Goal: Find specific page/section: Find specific page/section

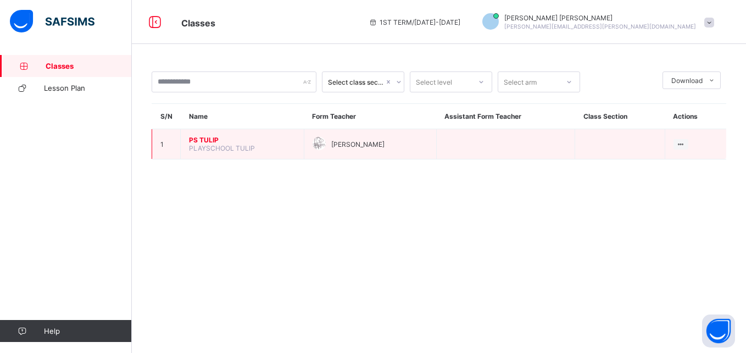
click at [214, 141] on span "PS TULIP" at bounding box center [242, 140] width 107 height 8
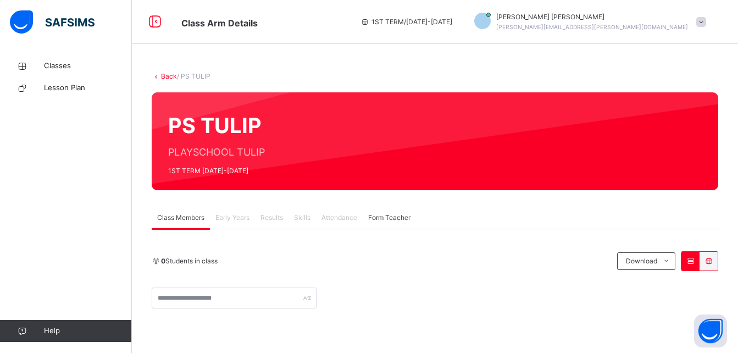
click at [706, 21] on span at bounding box center [701, 22] width 10 height 10
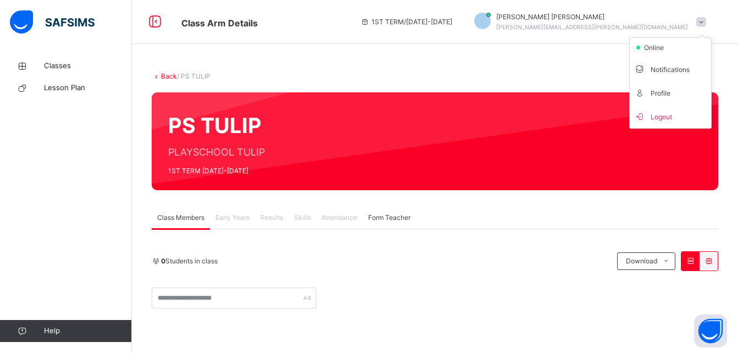
click at [516, 75] on div "Back / PS TULIP" at bounding box center [435, 76] width 567 height 10
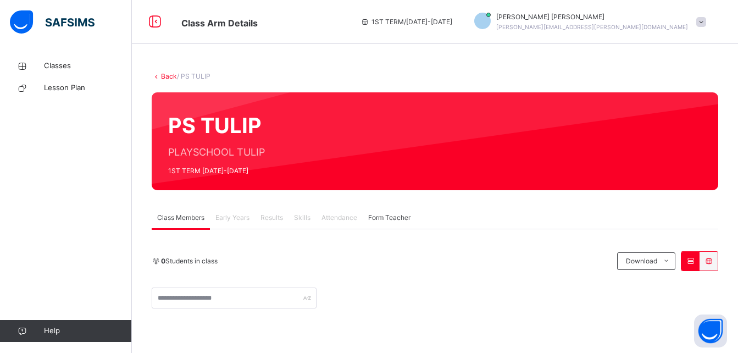
click at [704, 20] on div "[PERSON_NAME] [PERSON_NAME][EMAIL_ADDRESS][PERSON_NAME][DOMAIN_NAME]" at bounding box center [587, 22] width 248 height 20
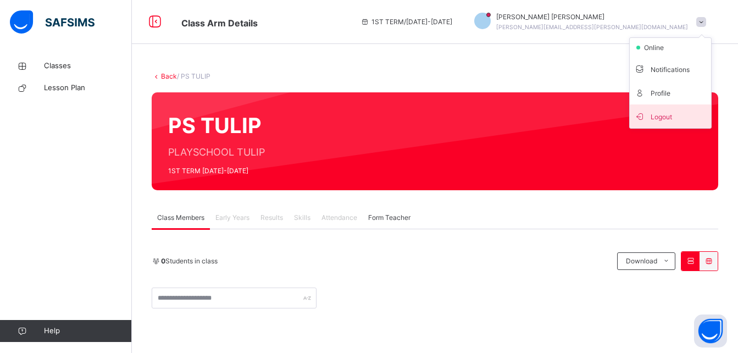
click at [674, 120] on span "Logout" at bounding box center [670, 116] width 73 height 15
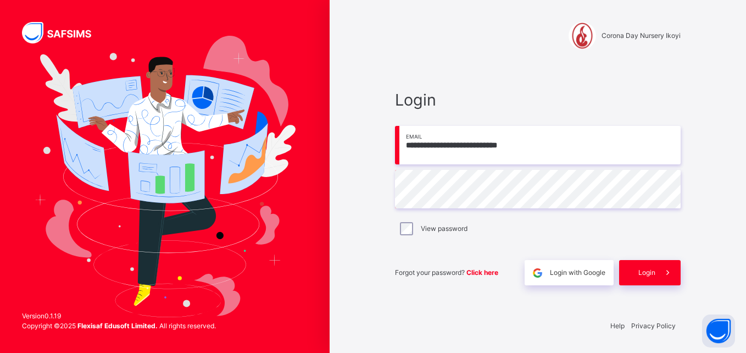
click at [584, 141] on input "**********" at bounding box center [538, 145] width 286 height 38
type input "**********"
click at [646, 272] on span "Login" at bounding box center [647, 273] width 17 height 10
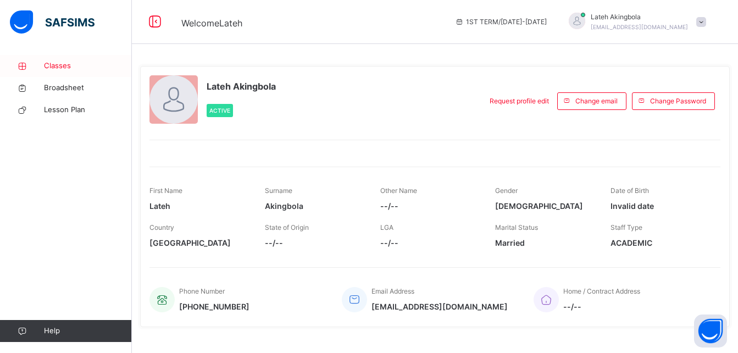
click at [51, 66] on span "Classes" at bounding box center [88, 65] width 88 height 11
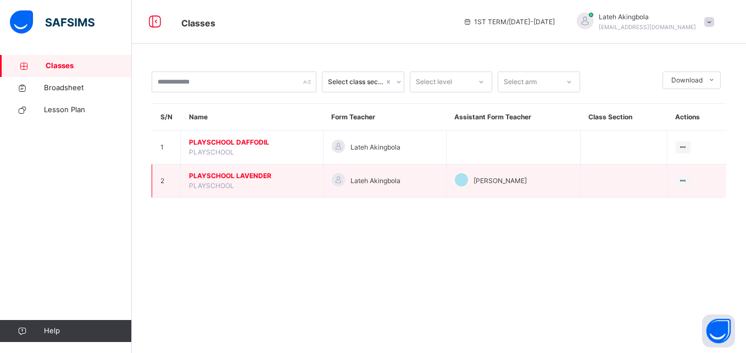
click at [246, 174] on span "PLAYSCHOOL LAVENDER" at bounding box center [252, 176] width 126 height 10
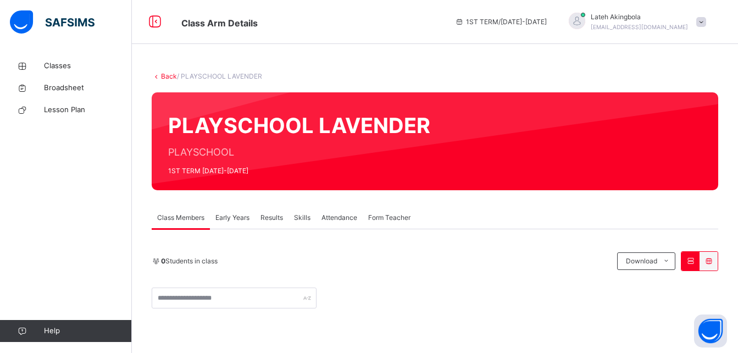
click at [340, 218] on span "Attendance" at bounding box center [340, 218] width 36 height 10
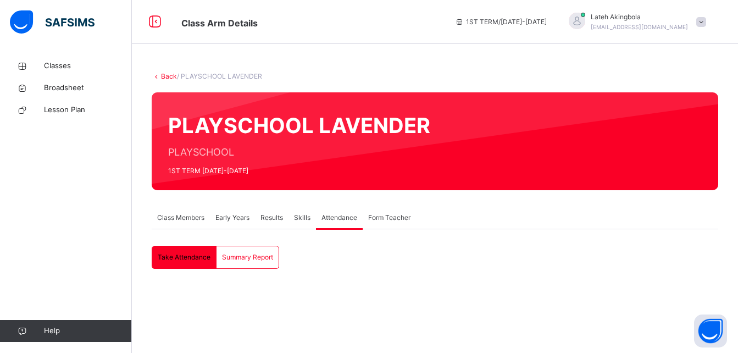
click at [232, 214] on span "Early Years" at bounding box center [232, 218] width 34 height 10
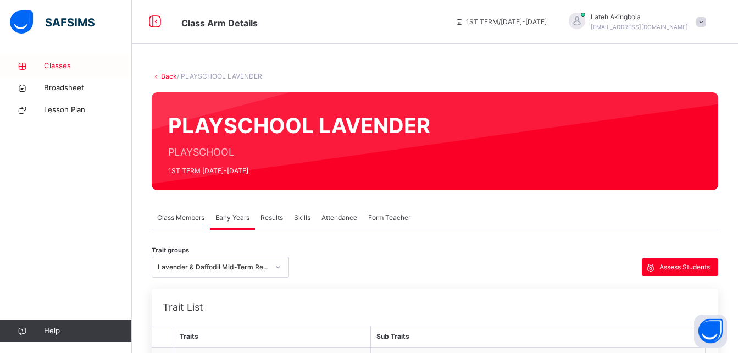
click at [51, 67] on span "Classes" at bounding box center [88, 65] width 88 height 11
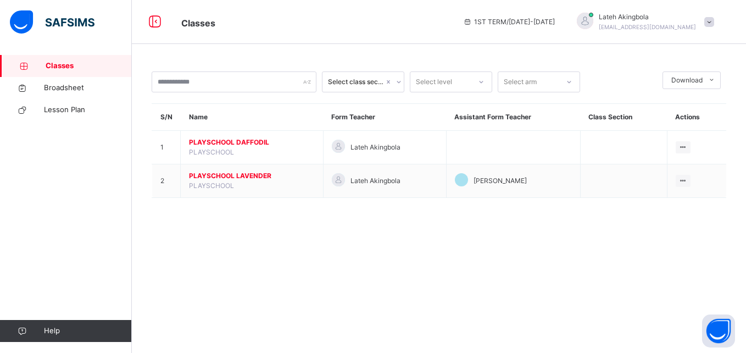
click at [711, 22] on span at bounding box center [710, 22] width 10 height 10
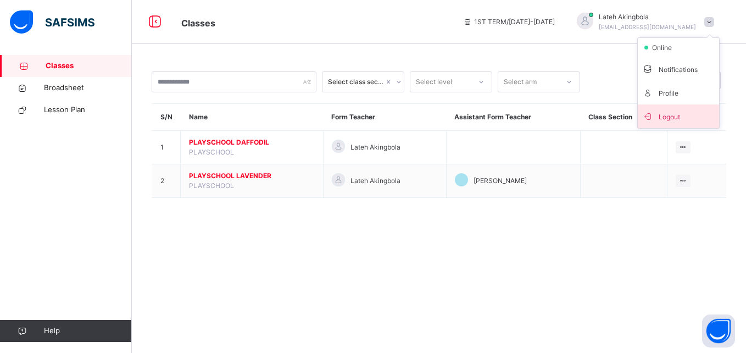
click at [667, 119] on span "Logout" at bounding box center [679, 116] width 73 height 15
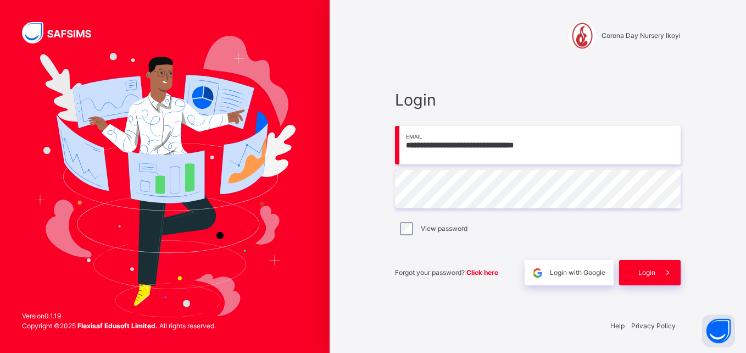
click at [610, 144] on input "**********" at bounding box center [538, 145] width 286 height 38
type input "**********"
click at [644, 274] on span "Login" at bounding box center [647, 273] width 17 height 10
drag, startPoint x: 644, startPoint y: 274, endPoint x: 637, endPoint y: 272, distance: 7.3
click at [637, 272] on div "Login" at bounding box center [650, 272] width 62 height 25
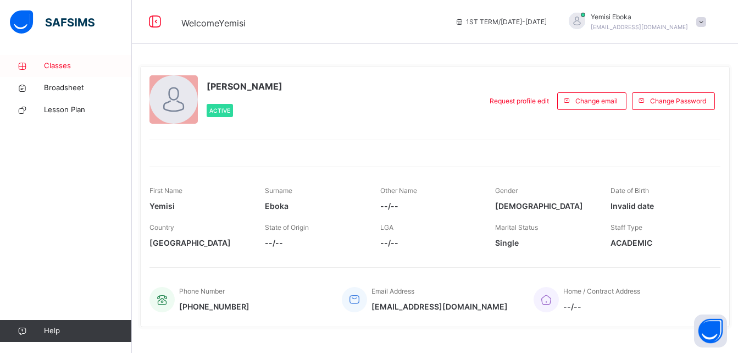
click at [54, 65] on span "Classes" at bounding box center [88, 65] width 88 height 11
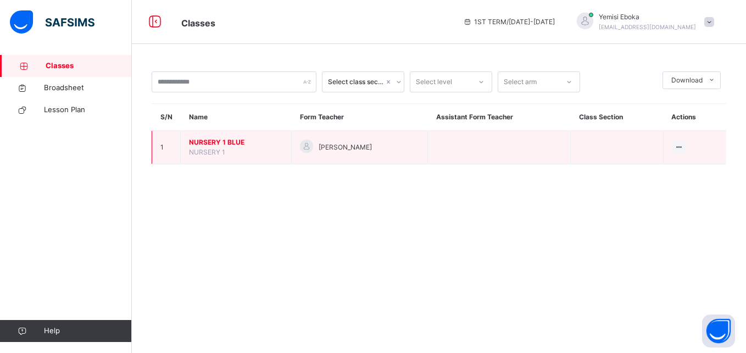
click at [217, 141] on span "NURSERY 1 BLUE" at bounding box center [236, 142] width 94 height 10
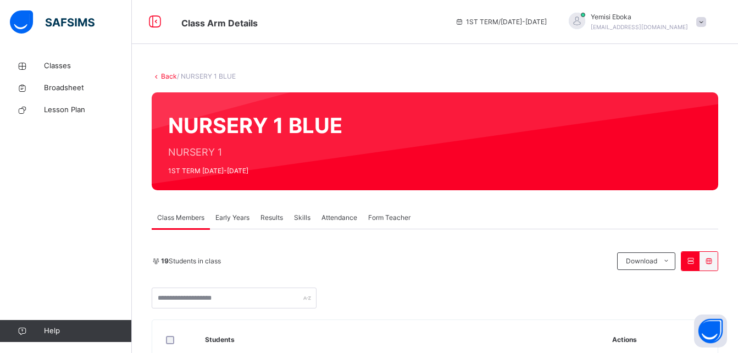
click at [344, 218] on span "Attendance" at bounding box center [340, 218] width 36 height 10
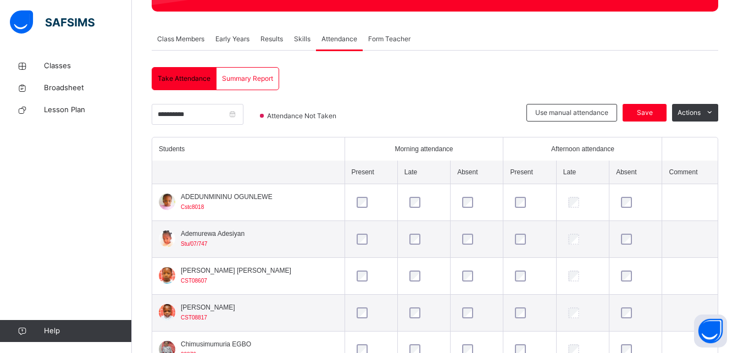
scroll to position [80, 0]
